Goal: Check status: Check status

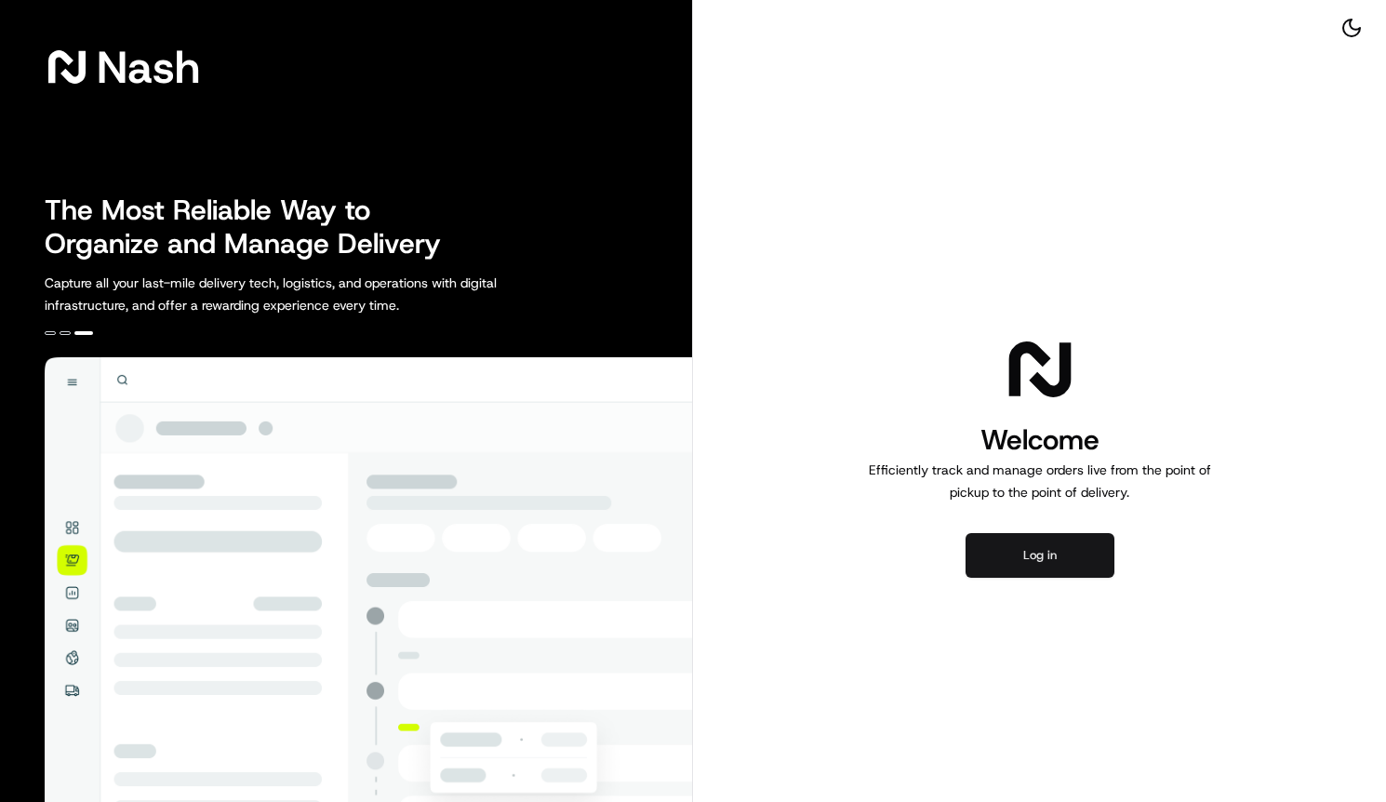
click at [1088, 556] on button "Log in" at bounding box center [1040, 555] width 149 height 45
